Goal: Task Accomplishment & Management: Manage account settings

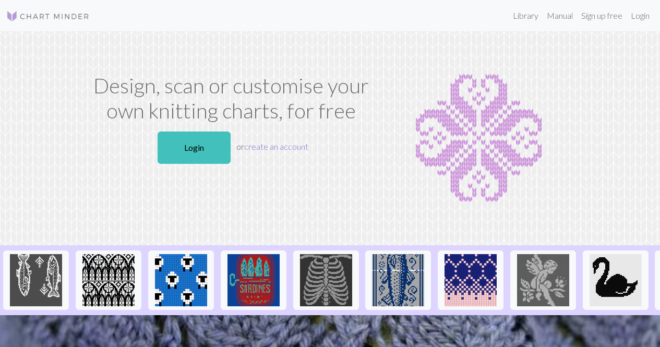
click at [294, 148] on link "create an account" at bounding box center [276, 146] width 64 height 10
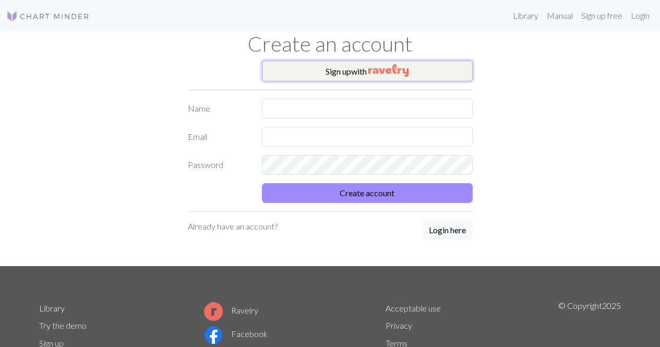
click at [387, 70] on img "button" at bounding box center [388, 70] width 40 height 13
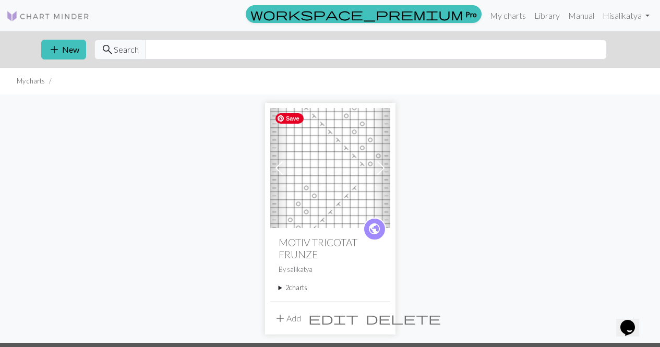
click at [326, 172] on img at bounding box center [330, 168] width 120 height 120
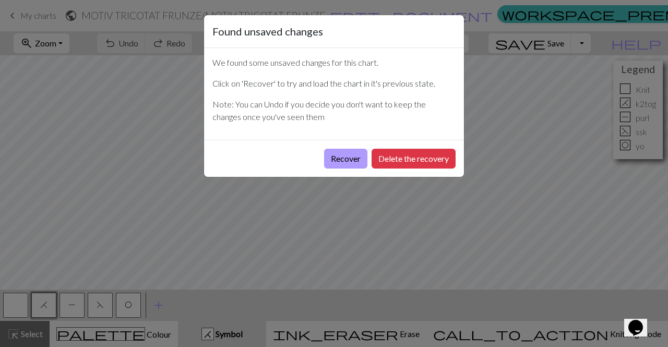
click at [350, 163] on button "Recover" at bounding box center [345, 159] width 43 height 20
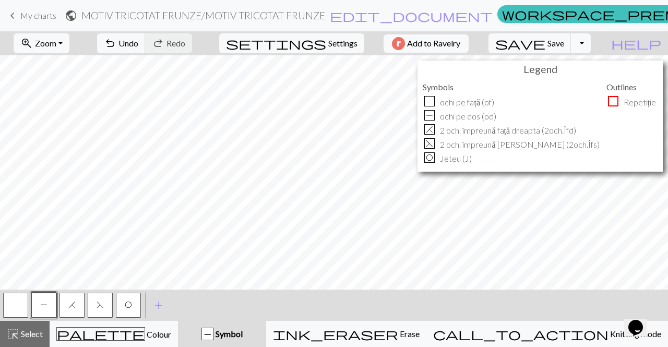
click at [20, 13] on span "My charts" at bounding box center [38, 15] width 36 height 10
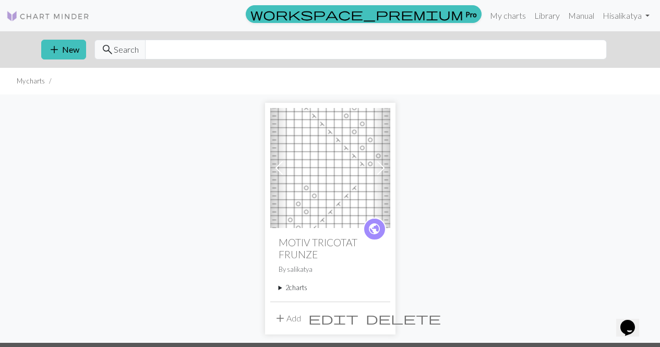
click at [376, 162] on span at bounding box center [380, 168] width 17 height 17
click at [383, 164] on span at bounding box center [380, 168] width 17 height 17
click at [344, 195] on img at bounding box center [330, 168] width 120 height 120
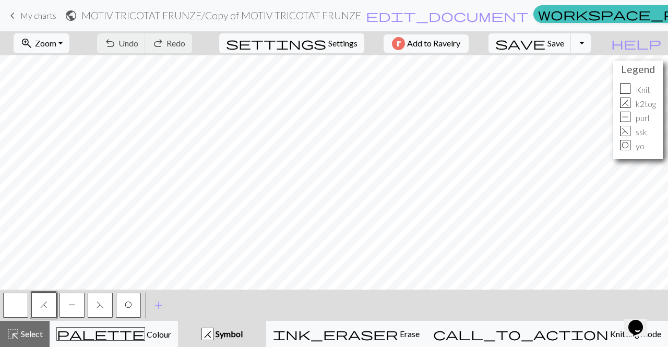
click at [20, 16] on span "My charts" at bounding box center [38, 15] width 36 height 10
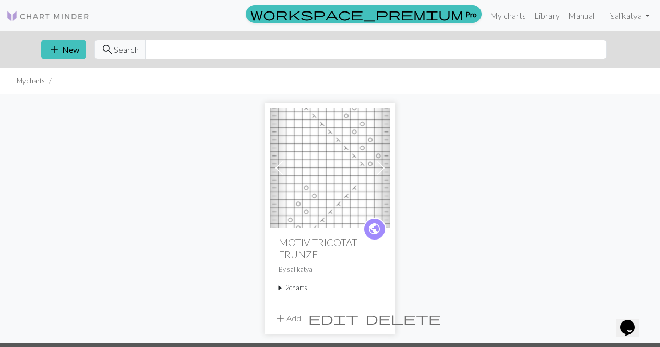
click at [283, 166] on span at bounding box center [279, 168] width 17 height 17
click at [303, 167] on img at bounding box center [330, 168] width 120 height 120
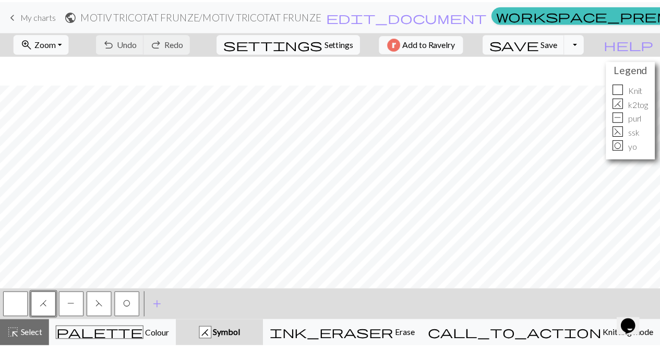
scroll to position [29, 0]
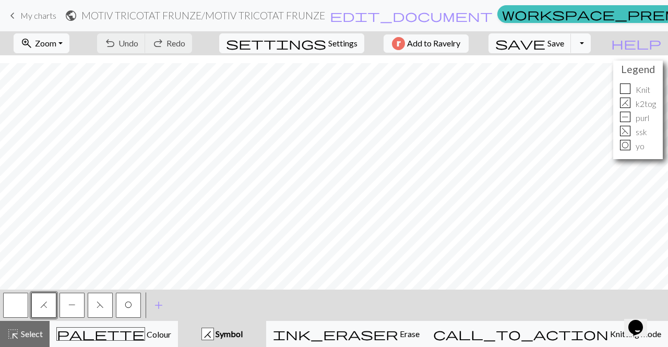
click at [16, 11] on span "keyboard_arrow_left" at bounding box center [12, 15] width 13 height 15
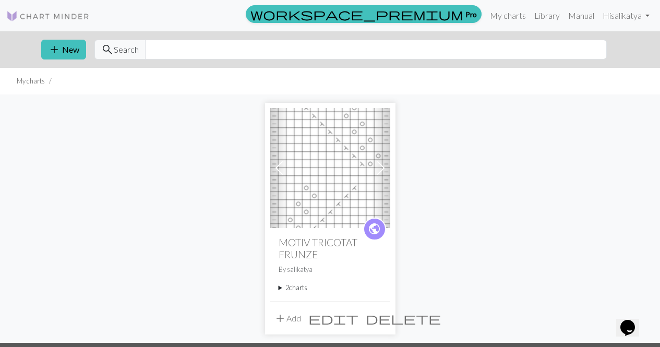
click at [383, 172] on span at bounding box center [380, 168] width 17 height 17
click at [306, 180] on img at bounding box center [330, 168] width 120 height 120
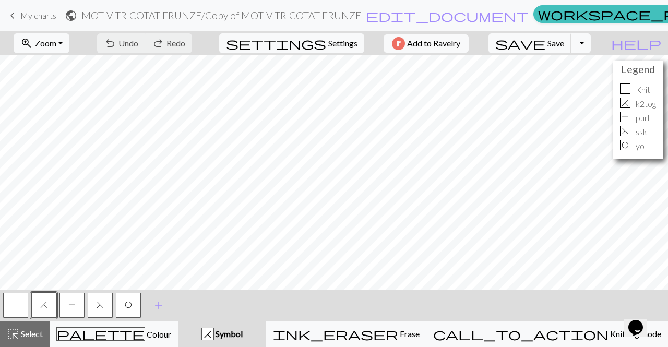
click at [17, 17] on span "keyboard_arrow_left" at bounding box center [12, 15] width 13 height 15
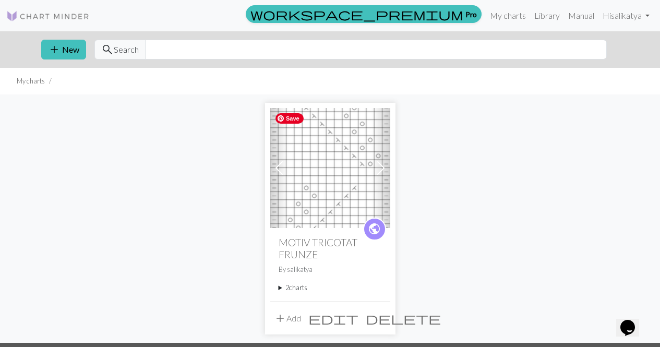
click at [340, 174] on img at bounding box center [330, 168] width 120 height 120
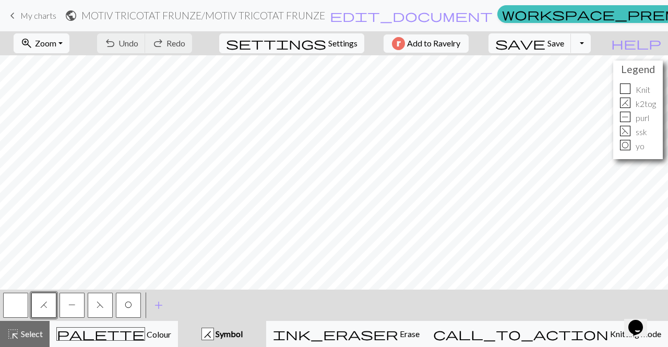
click at [12, 15] on span "keyboard_arrow_left" at bounding box center [12, 15] width 13 height 15
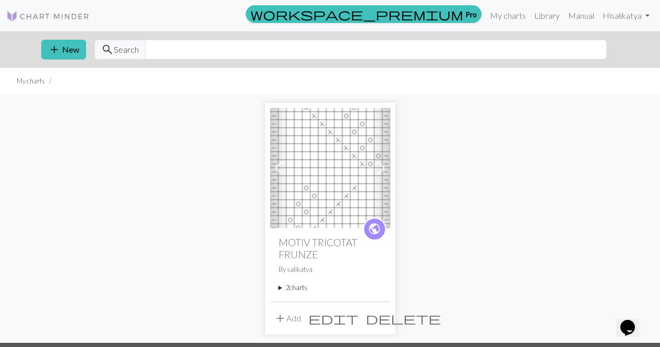
click at [382, 169] on span at bounding box center [380, 168] width 17 height 17
click at [324, 167] on img at bounding box center [330, 168] width 120 height 120
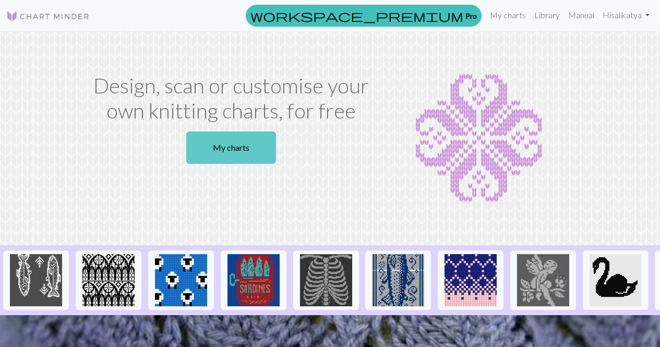
click at [255, 154] on link "My charts" at bounding box center [231, 147] width 90 height 32
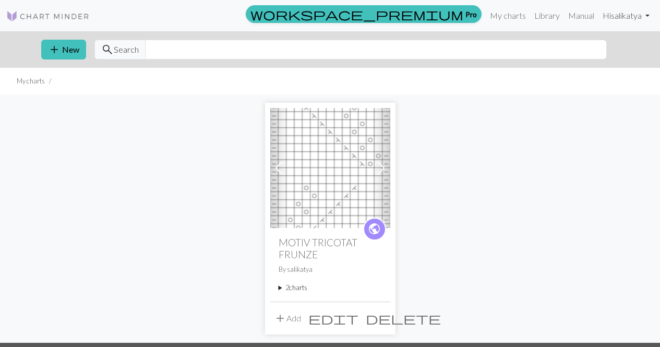
click at [641, 17] on link "Hi salikatya" at bounding box center [625, 15] width 55 height 21
click at [597, 90] on button "Logout" at bounding box center [611, 78] width 84 height 25
click at [555, 134] on div "Previous Next public MOTIV TRICOTAT FRUNZE By salikatya 2 charts MOTIV TRICOTAT…" at bounding box center [330, 218] width 595 height 248
click at [646, 18] on link "Hi salikatya" at bounding box center [625, 15] width 55 height 21
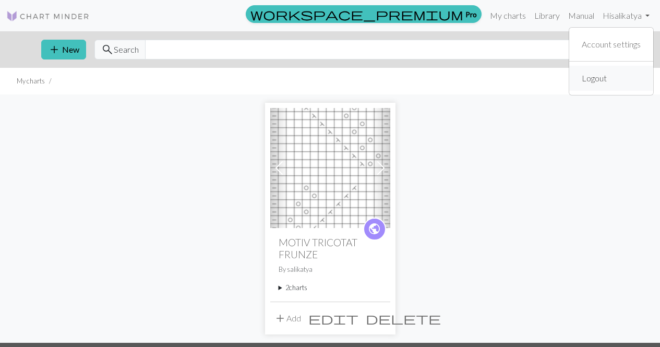
click at [603, 75] on link "Logout" at bounding box center [593, 78] width 33 height 21
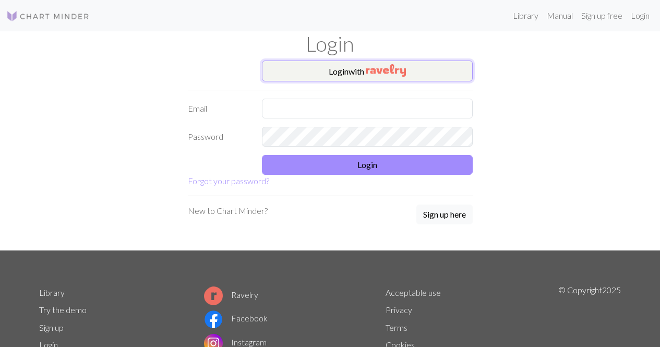
click at [383, 66] on img "button" at bounding box center [386, 70] width 40 height 13
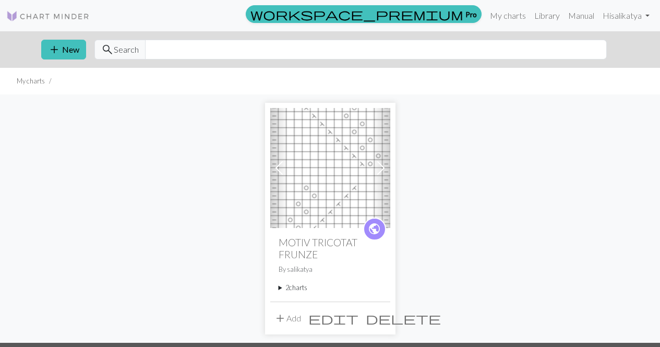
click at [378, 171] on span at bounding box center [380, 168] width 17 height 17
click at [345, 182] on img at bounding box center [330, 168] width 120 height 120
